Goal: Information Seeking & Learning: Compare options

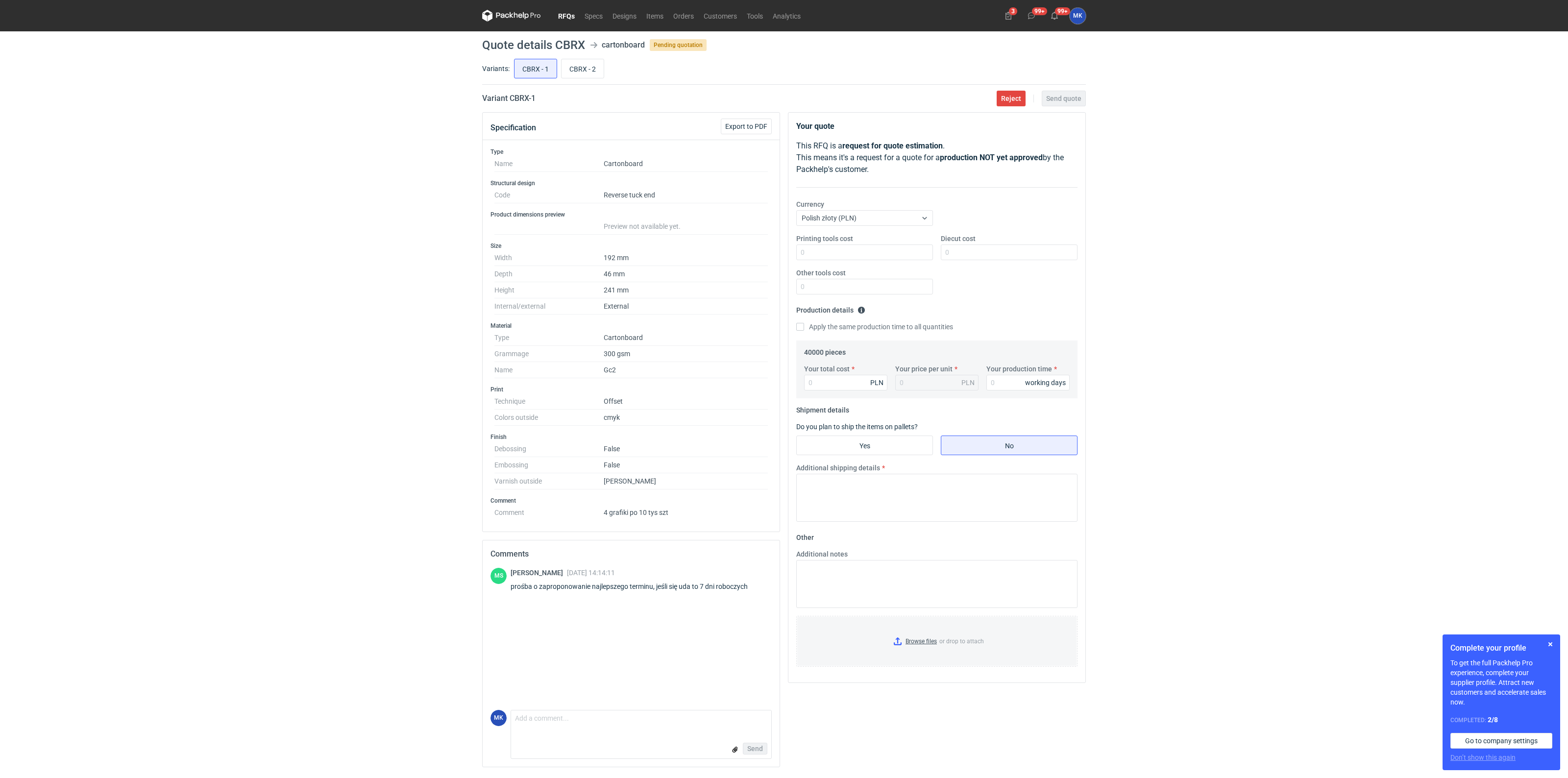
click at [738, 442] on dd "False" at bounding box center [686, 449] width 164 height 16
click at [582, 69] on input "CBRX - 2" at bounding box center [583, 68] width 42 height 19
radio input "true"
click at [555, 69] on input "CBRX - 1" at bounding box center [535, 68] width 42 height 19
radio input "true"
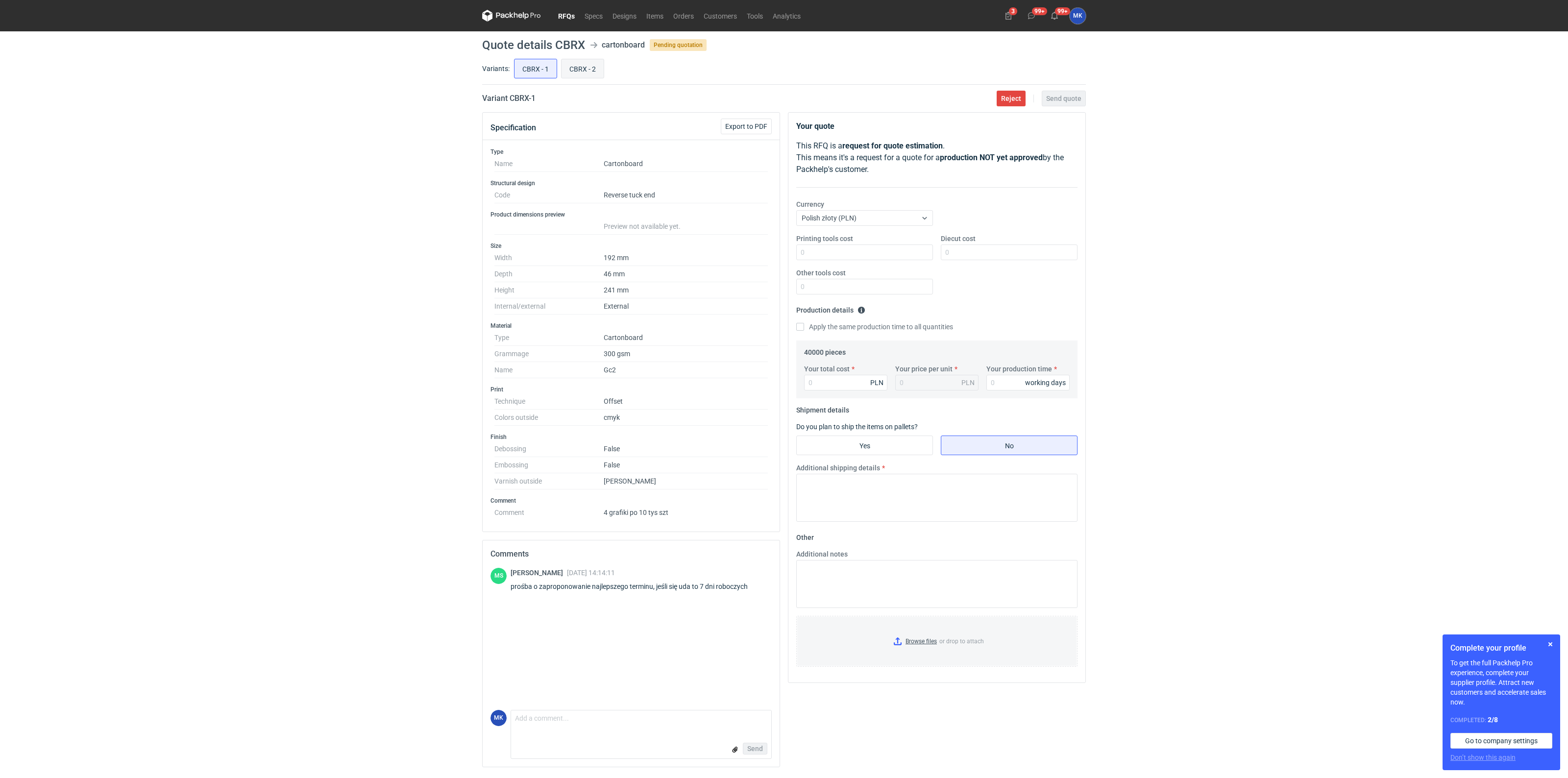
click at [583, 69] on input "CBRX - 2" at bounding box center [583, 68] width 42 height 19
radio input "true"
click at [532, 62] on input "CBRX - 1" at bounding box center [535, 68] width 42 height 19
radio input "true"
click at [569, 62] on input "CBRX - 2" at bounding box center [583, 68] width 42 height 19
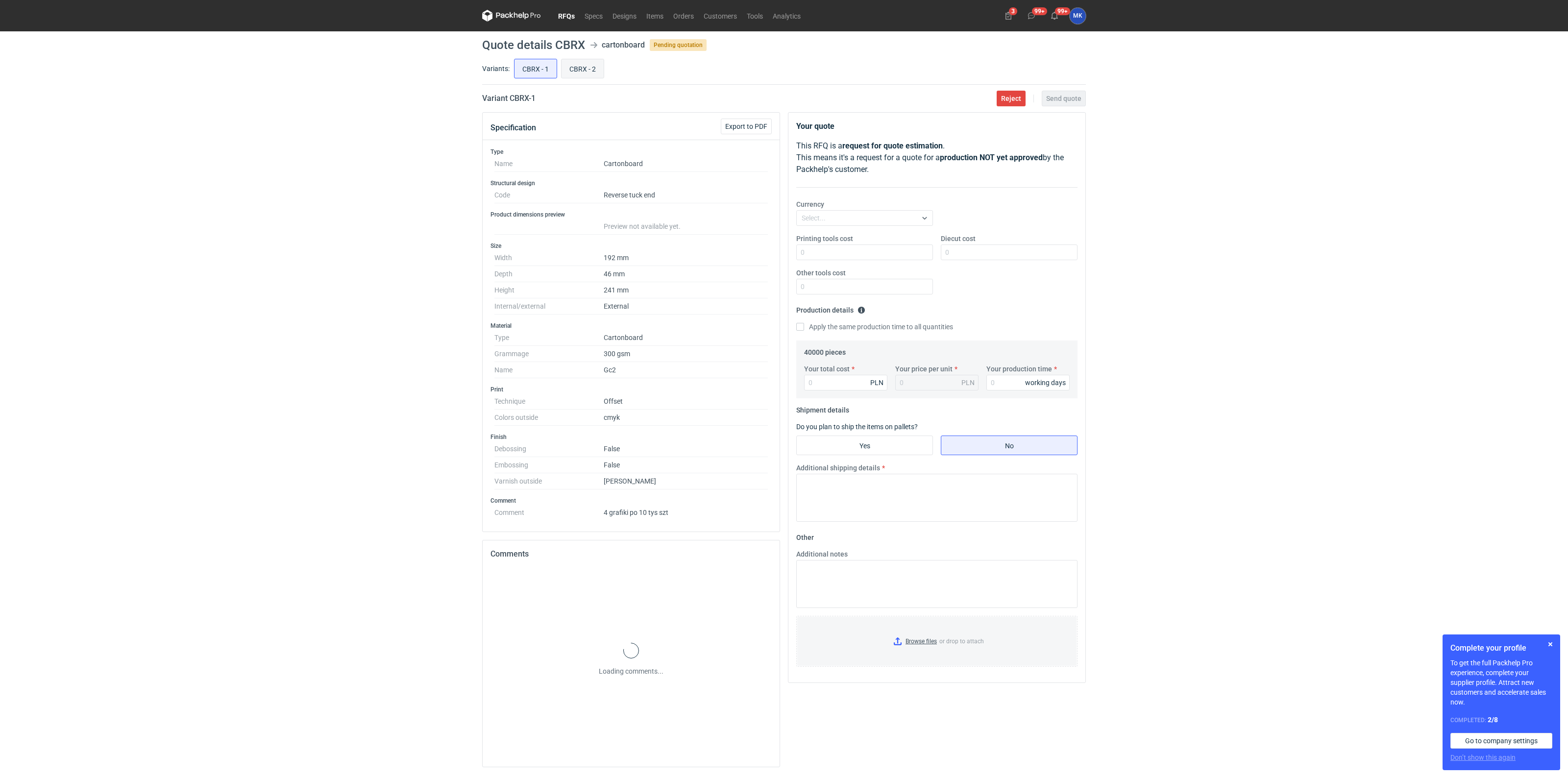
radio input "true"
click at [517, 62] on input "CBRX - 1" at bounding box center [535, 68] width 42 height 19
radio input "true"
click at [564, 61] on input "CBRX - 2" at bounding box center [583, 68] width 42 height 19
radio input "true"
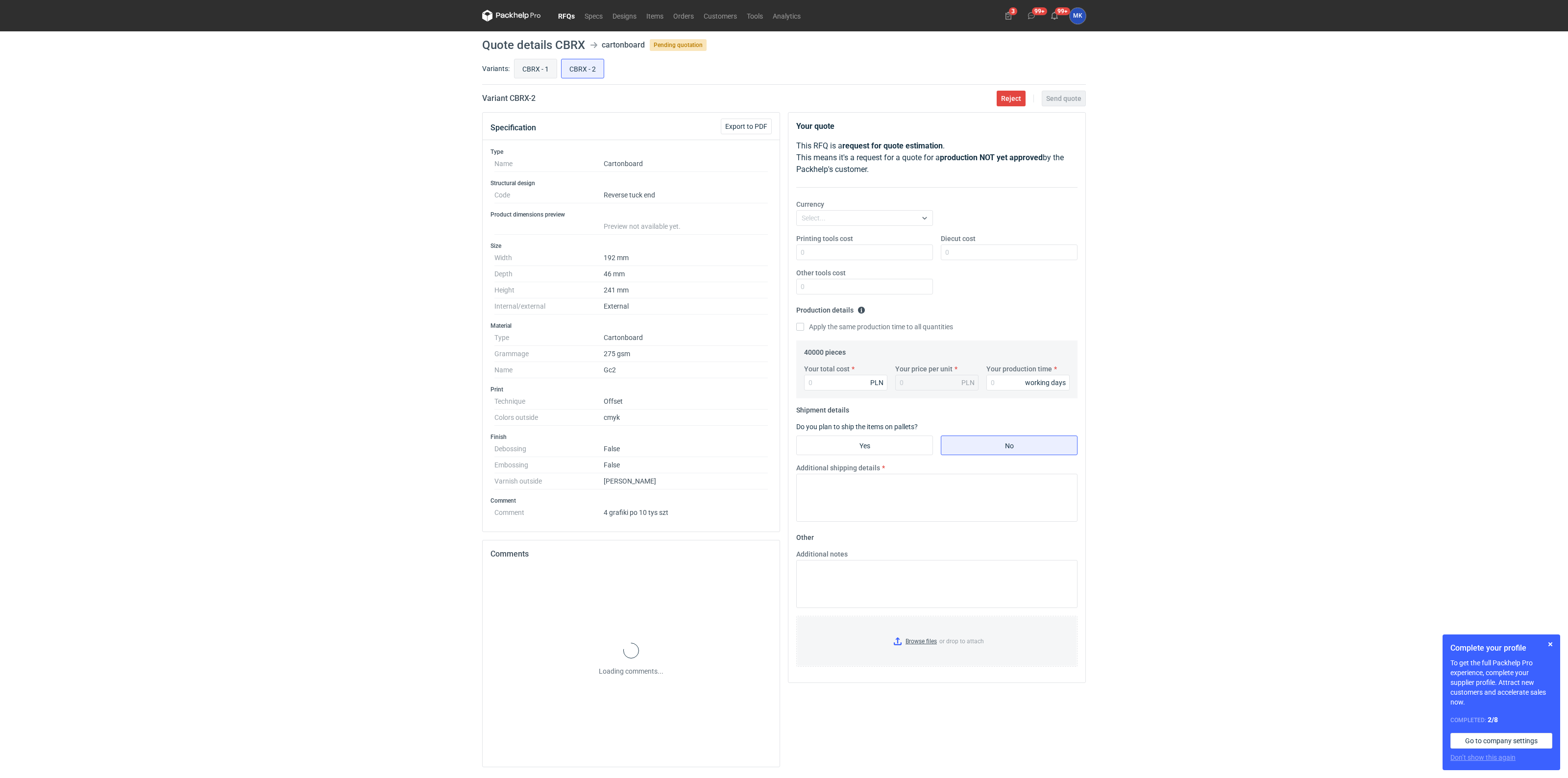
click at [530, 61] on input "CBRX - 1" at bounding box center [535, 68] width 42 height 19
radio input "true"
click at [562, 61] on input "CBRX - 2" at bounding box center [583, 68] width 42 height 19
radio input "true"
click at [532, 64] on input "CBRX - 1" at bounding box center [535, 68] width 42 height 19
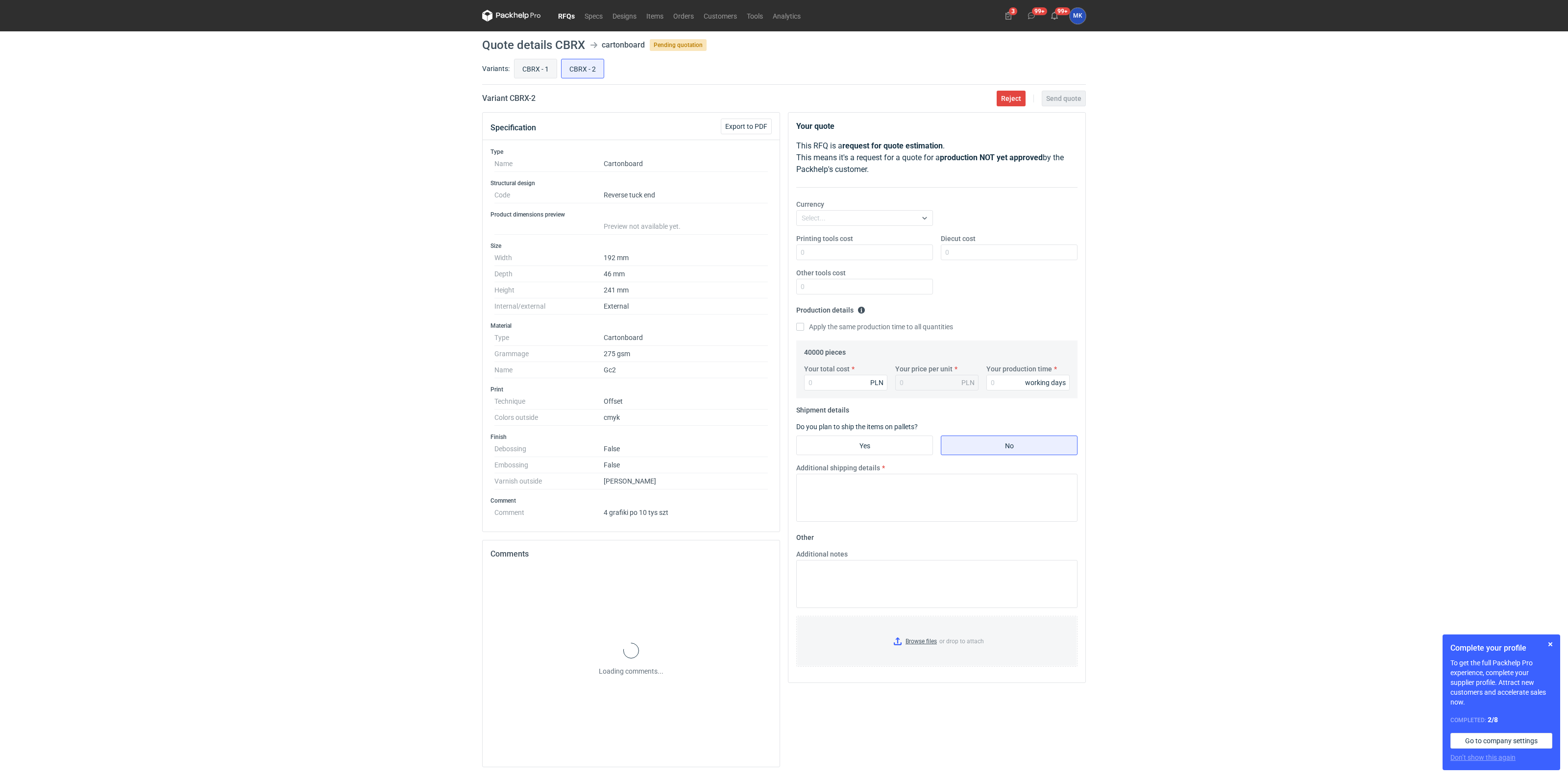
radio input "true"
click at [566, 66] on input "CBRX - 2" at bounding box center [583, 68] width 42 height 19
radio input "true"
click at [534, 67] on input "CBRX - 1" at bounding box center [535, 68] width 42 height 19
radio input "true"
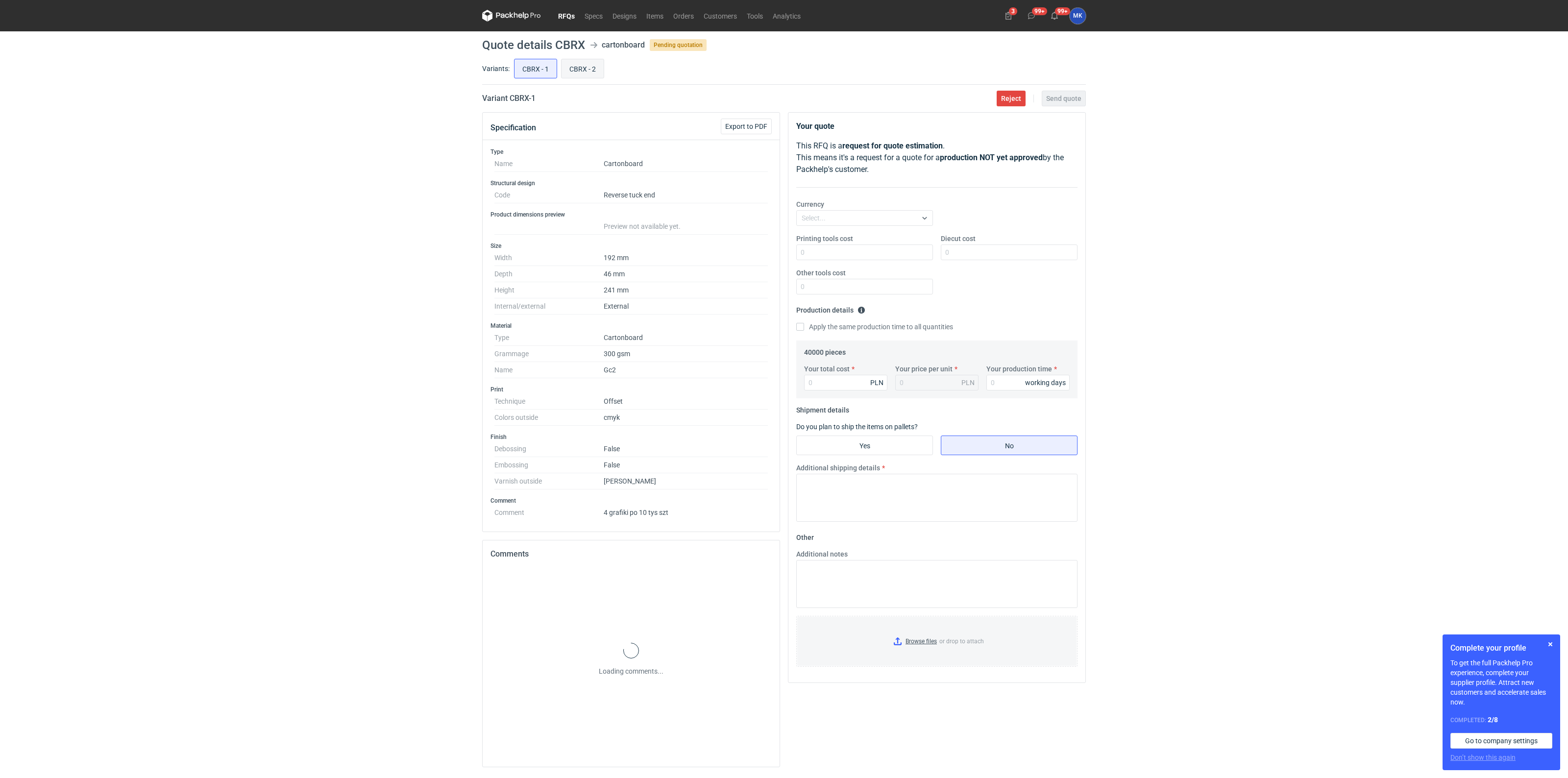
click at [567, 69] on input "CBRX - 2" at bounding box center [583, 68] width 42 height 19
radio input "true"
click at [527, 72] on input "CBRX - 1" at bounding box center [535, 68] width 42 height 19
radio input "true"
click at [559, 72] on div "CBRX - 1 CBRX - 2" at bounding box center [799, 68] width 574 height 24
